Goal: Information Seeking & Learning: Learn about a topic

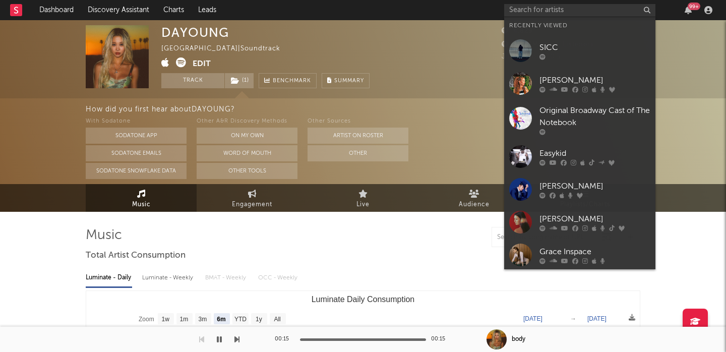
select select "6m"
select select "1w"
click at [560, 7] on input "text" at bounding box center [579, 10] width 151 height 13
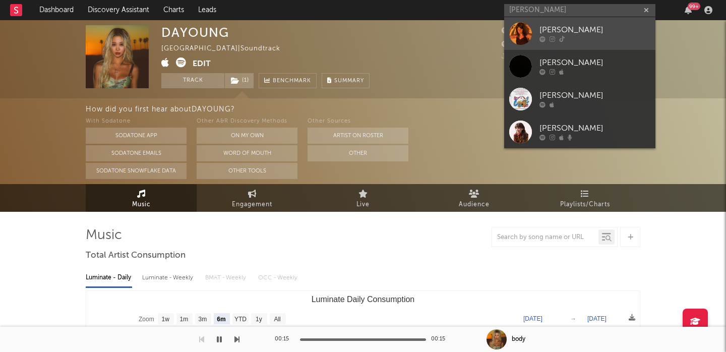
type input "[PERSON_NAME]"
click at [595, 30] on div "[PERSON_NAME]" at bounding box center [595, 30] width 111 height 12
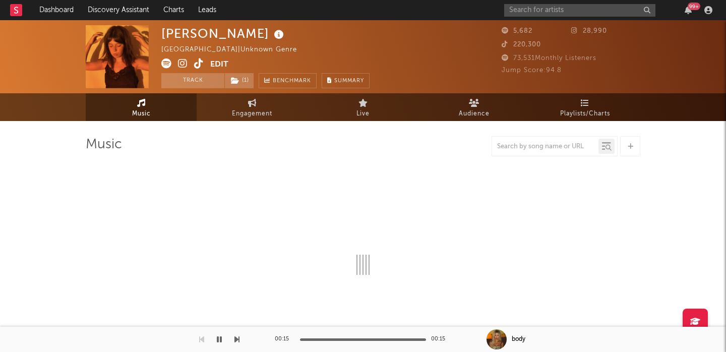
select select "1w"
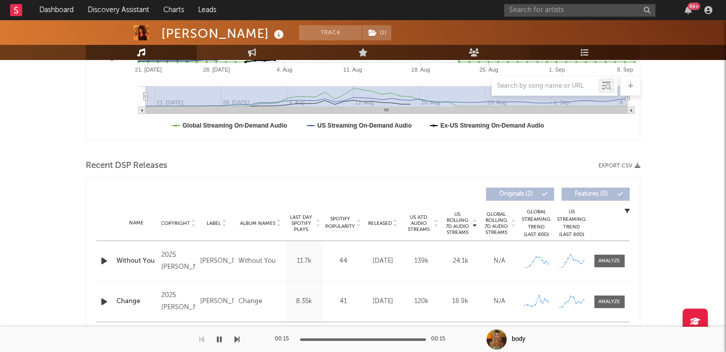
scroll to position [269, 0]
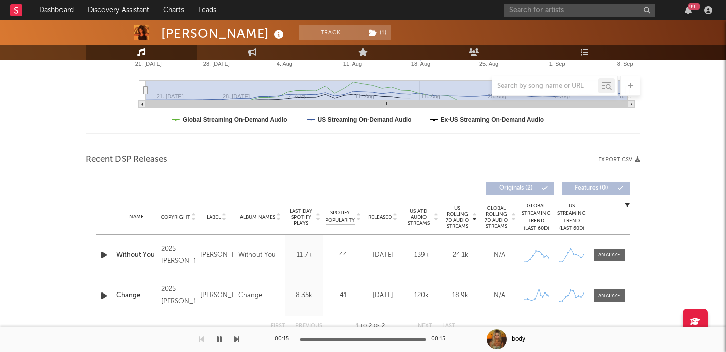
click at [383, 217] on span "Released" at bounding box center [380, 217] width 24 height 6
click at [609, 255] on div at bounding box center [610, 255] width 22 height 8
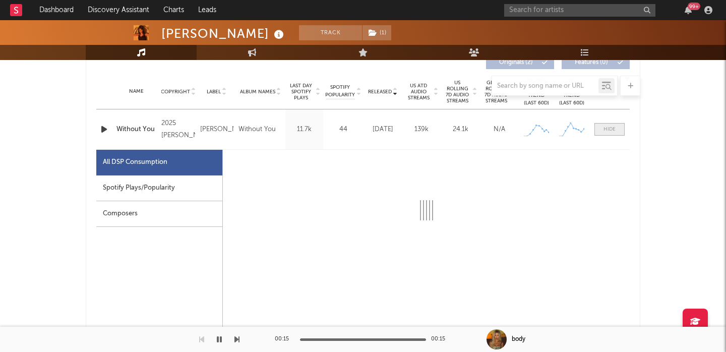
select select "1w"
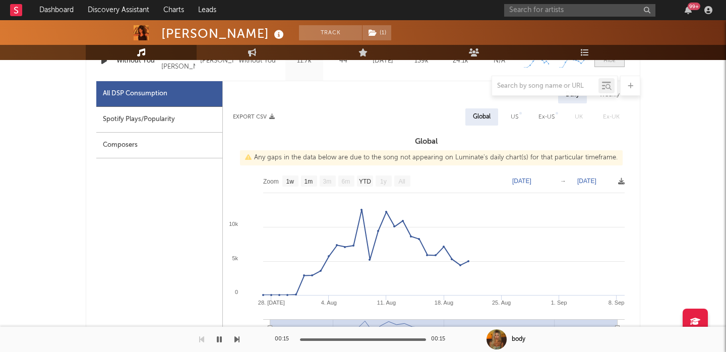
scroll to position [464, 0]
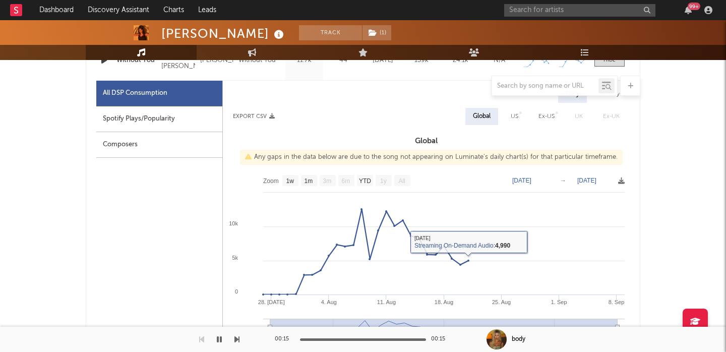
click at [510, 111] on div "US" at bounding box center [514, 116] width 23 height 17
select select "1w"
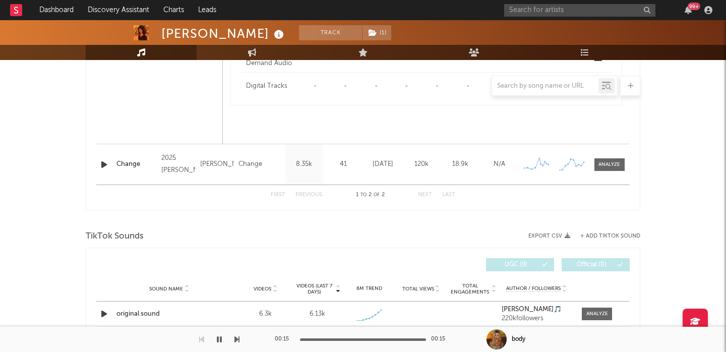
scroll to position [1071, 0]
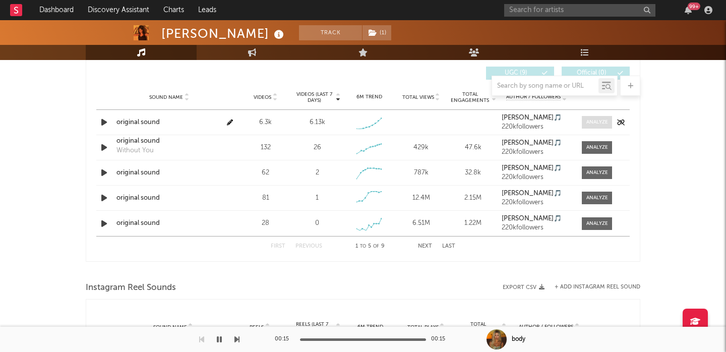
click at [591, 120] on div at bounding box center [598, 123] width 22 height 8
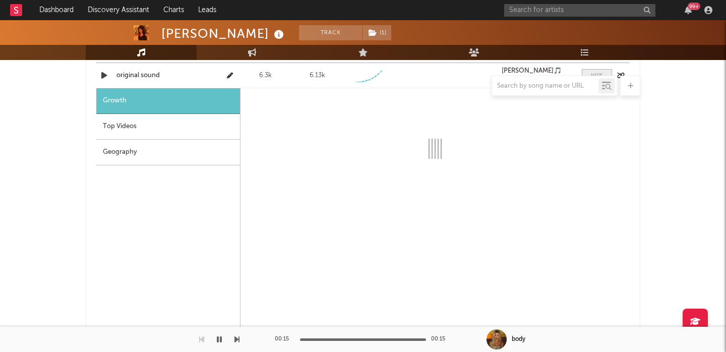
select select "1w"
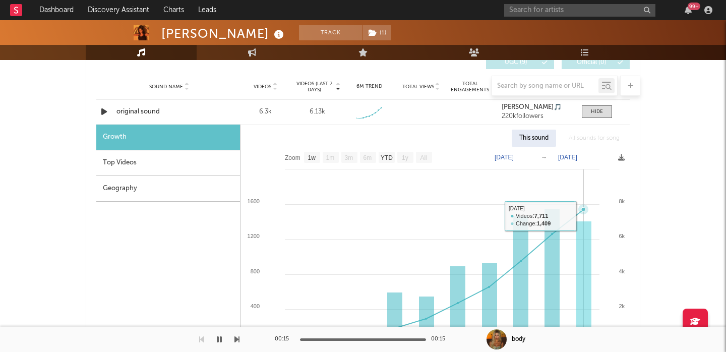
scroll to position [1071, 0]
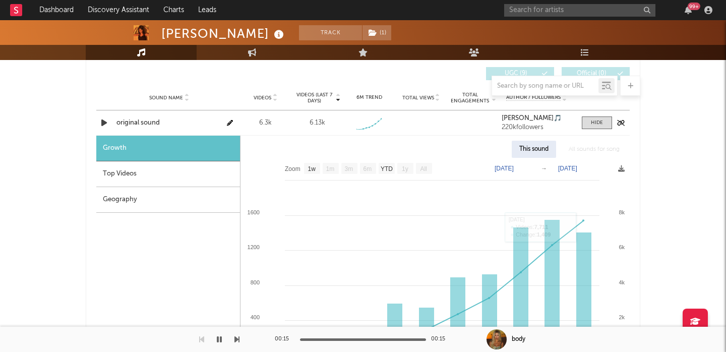
click at [133, 125] on div "original sound" at bounding box center [169, 123] width 105 height 10
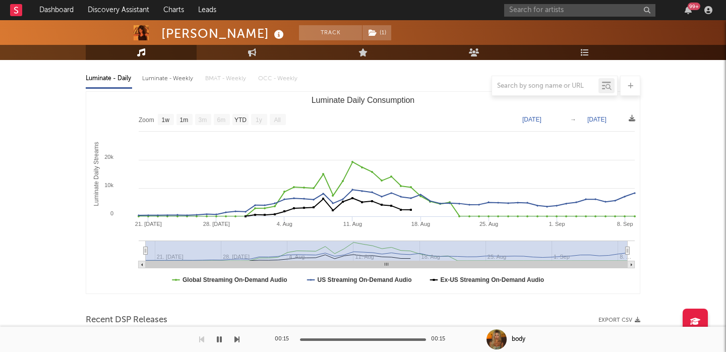
scroll to position [0, 0]
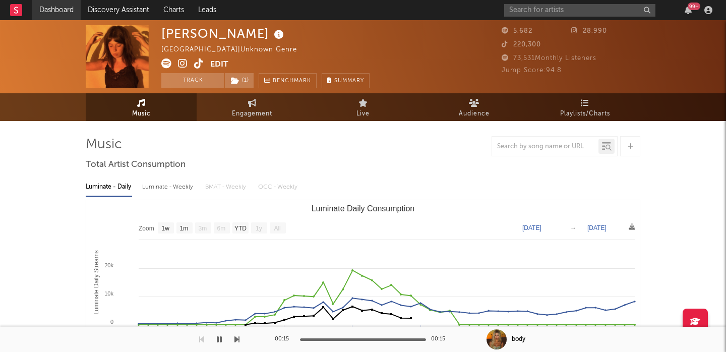
click at [47, 6] on link "Dashboard" at bounding box center [56, 10] width 48 height 20
